Goal: Task Accomplishment & Management: Use online tool/utility

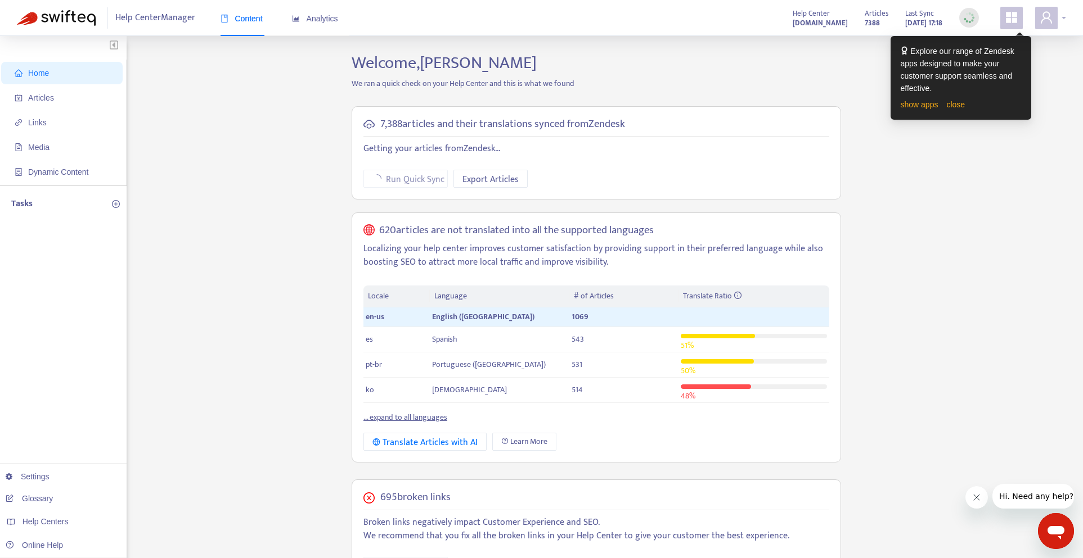
click at [1047, 13] on icon "user" at bounding box center [1045, 17] width 13 height 13
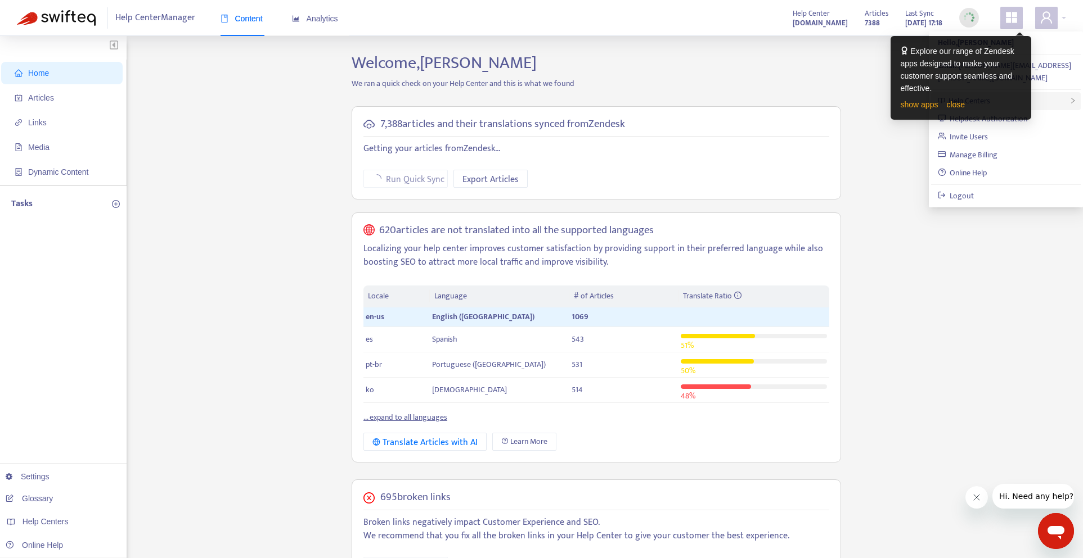
click at [1052, 94] on div "Help Centers" at bounding box center [1006, 101] width 150 height 18
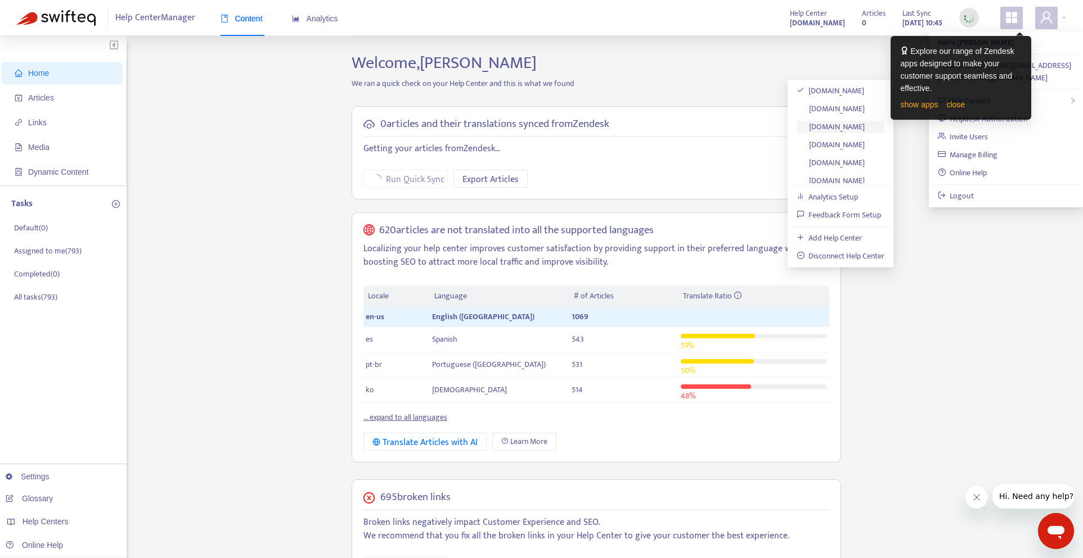
click at [844, 130] on link "[DOMAIN_NAME]" at bounding box center [830, 126] width 69 height 13
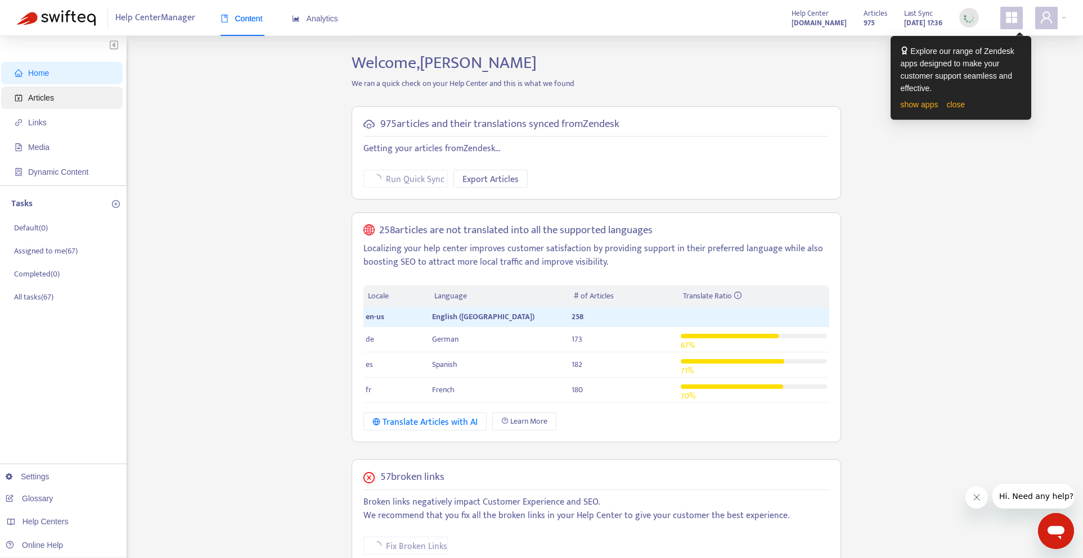
click at [51, 98] on span "Articles" at bounding box center [41, 97] width 26 height 9
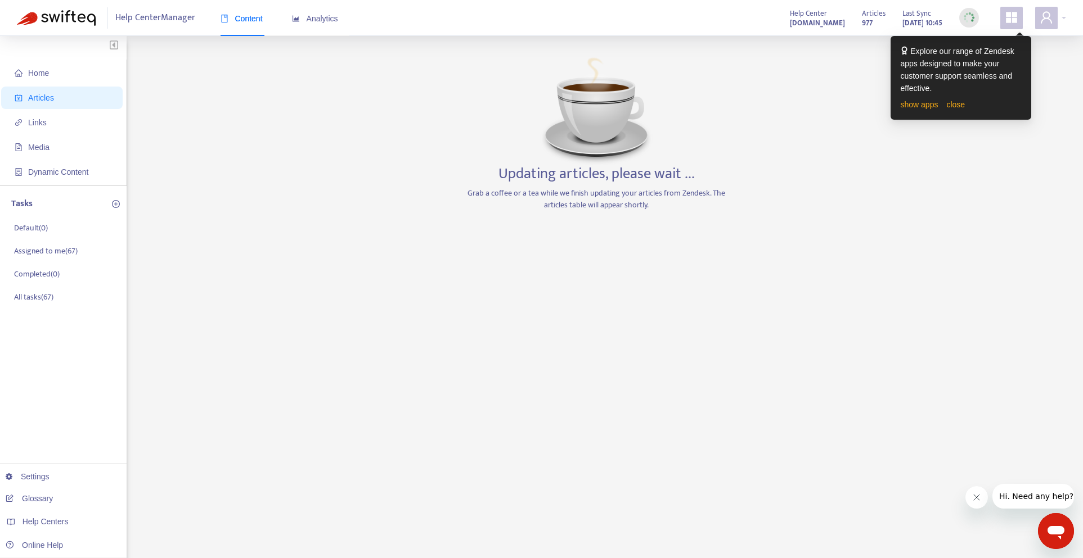
click at [819, 160] on div "Home Articles Links Media Dynamic Content Tasks Default ( 0 ) Assigned to me ( …" at bounding box center [541, 382] width 1049 height 658
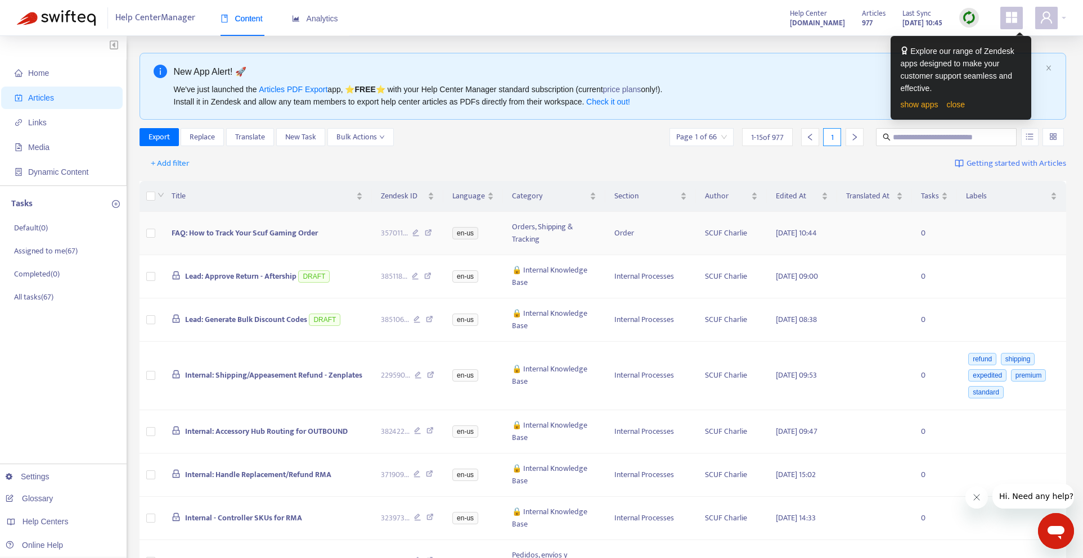
click at [157, 234] on td at bounding box center [151, 233] width 24 height 43
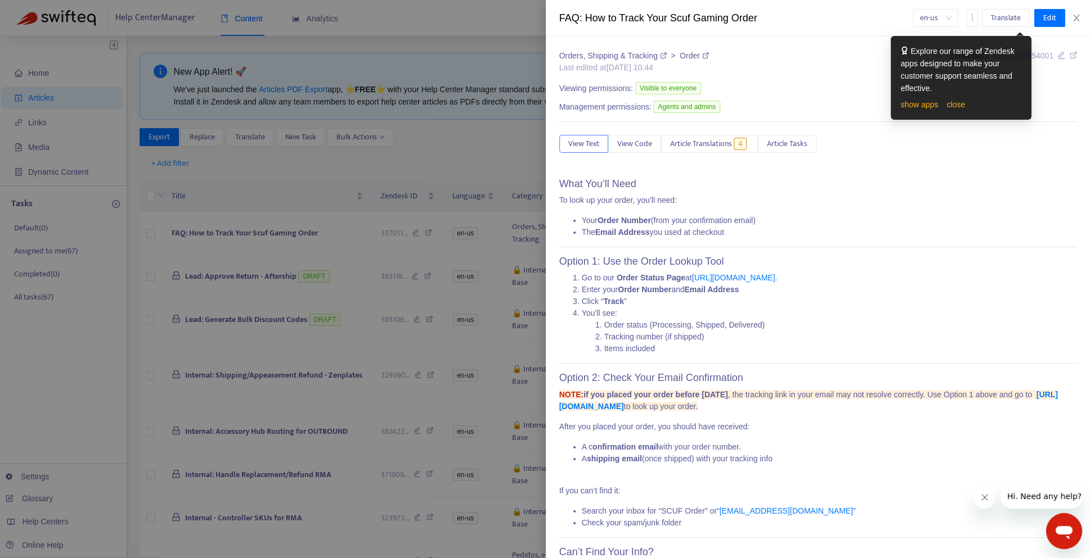
click at [154, 237] on div at bounding box center [545, 279] width 1091 height 558
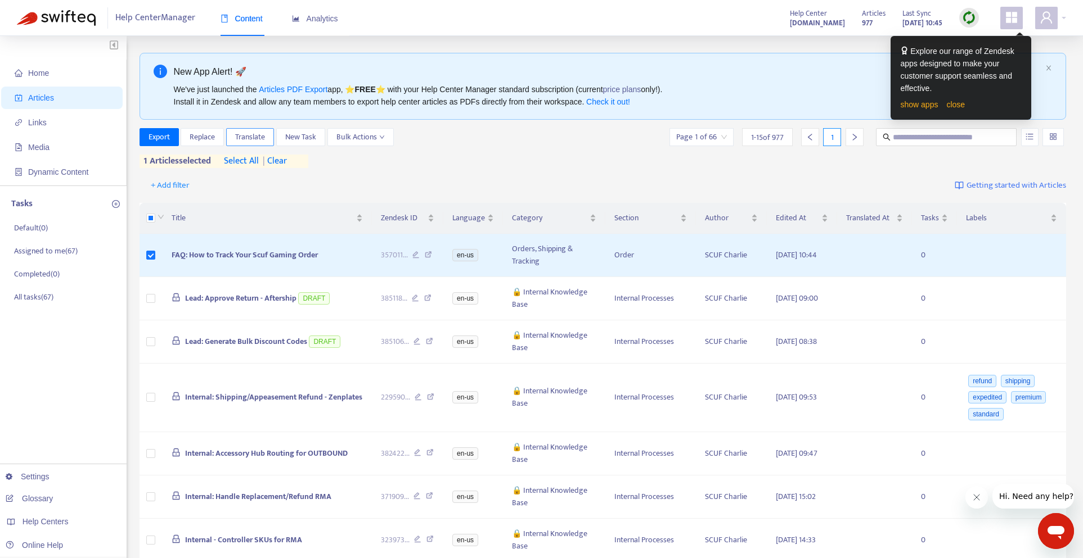
click at [259, 136] on span "Translate" at bounding box center [250, 137] width 30 height 12
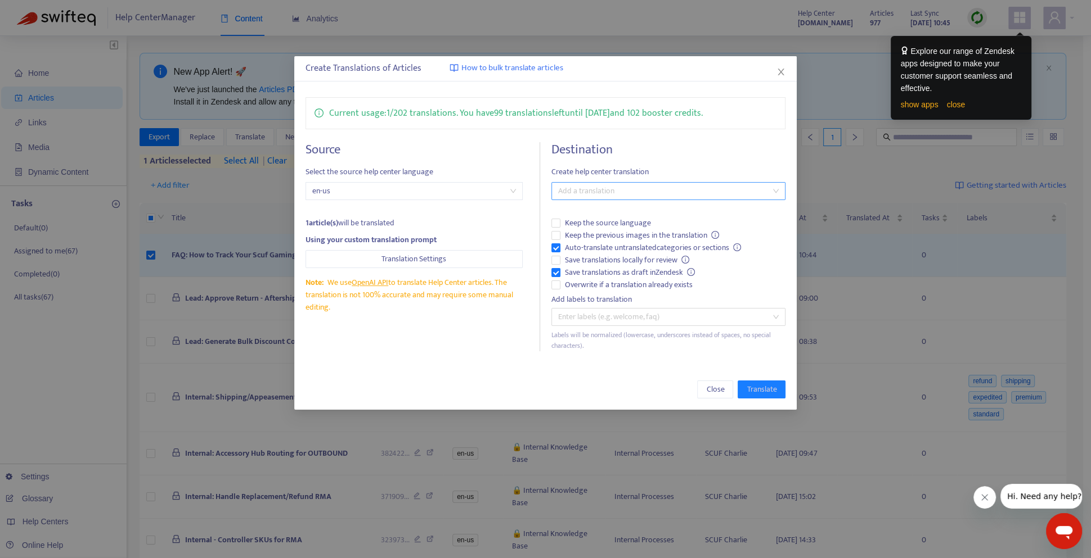
click at [601, 193] on div at bounding box center [662, 190] width 217 height 13
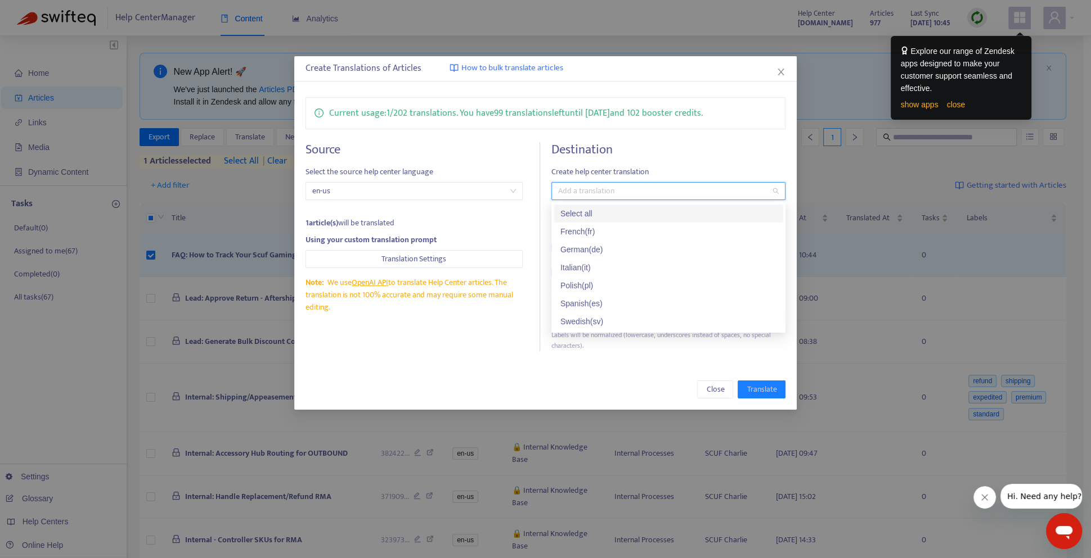
click at [600, 213] on div "Select all" at bounding box center [668, 214] width 216 height 12
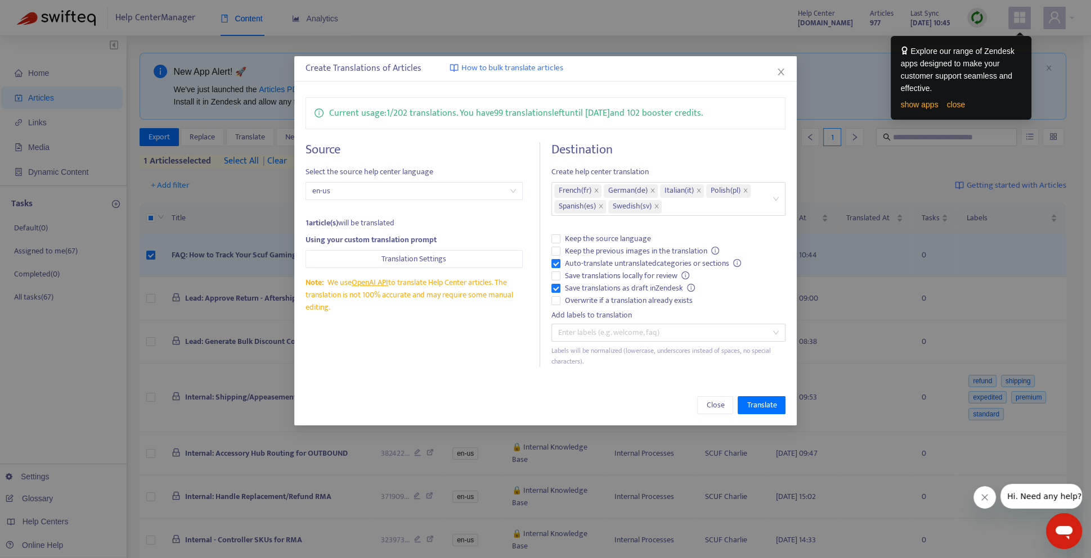
click at [613, 382] on div "Create Translations of Articles How to bulk translate articles Current usage: 1…" at bounding box center [545, 241] width 503 height 370
click at [769, 402] on span "Translate" at bounding box center [761, 405] width 30 height 12
